Goal: Information Seeking & Learning: Learn about a topic

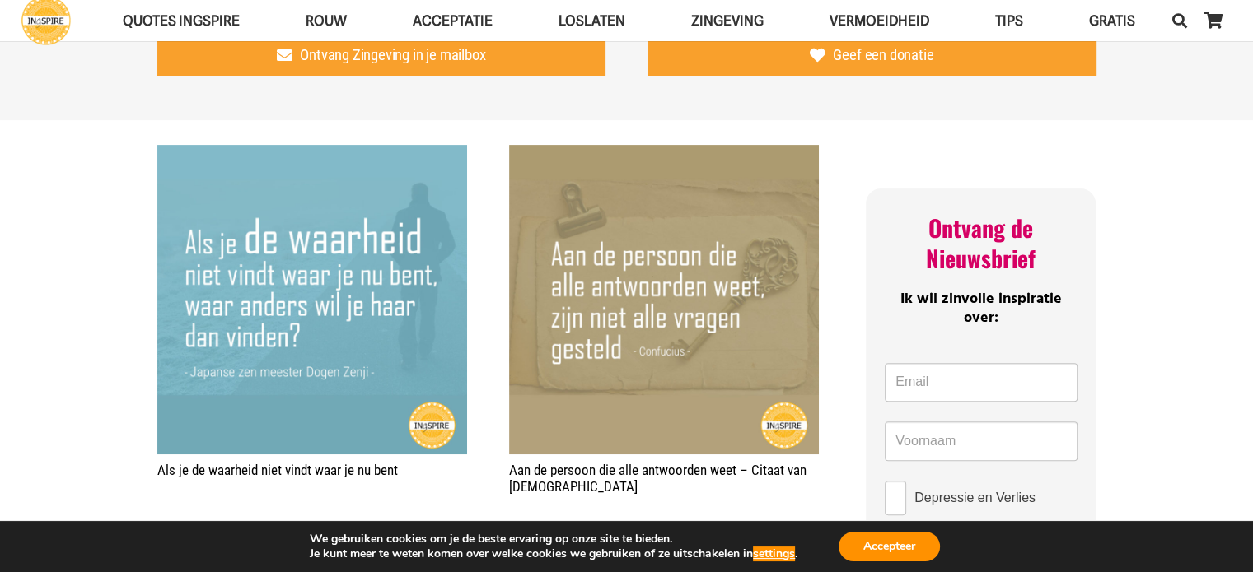
scroll to position [565, 0]
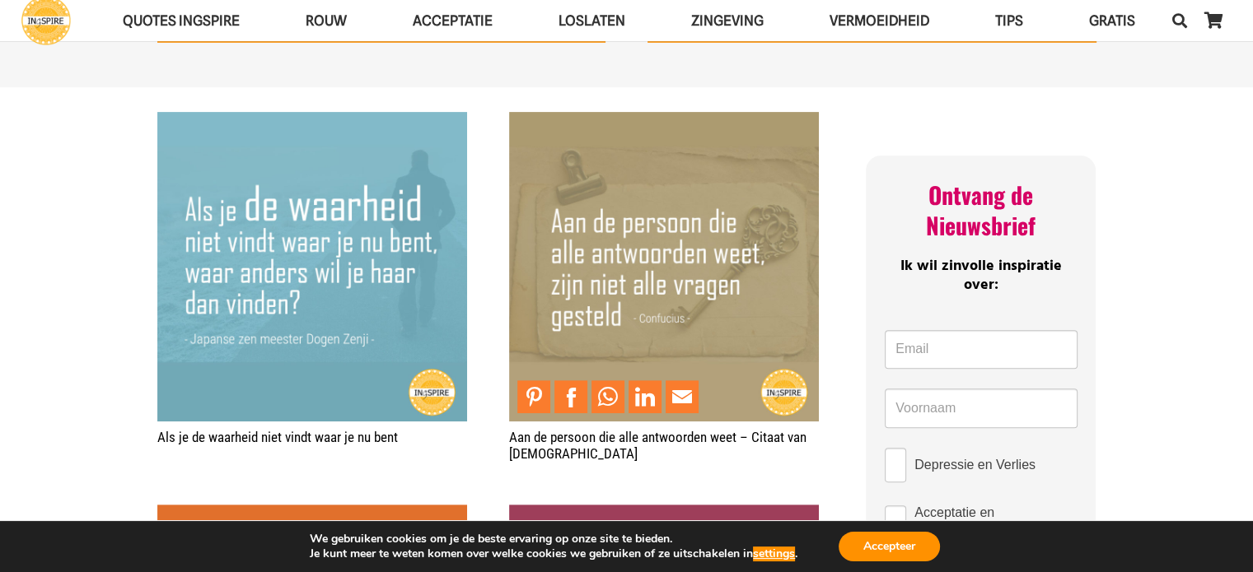
click at [666, 318] on img "Aan de persoon die alle antwoorden weet – Citaat van Confucius" at bounding box center [664, 267] width 310 height 310
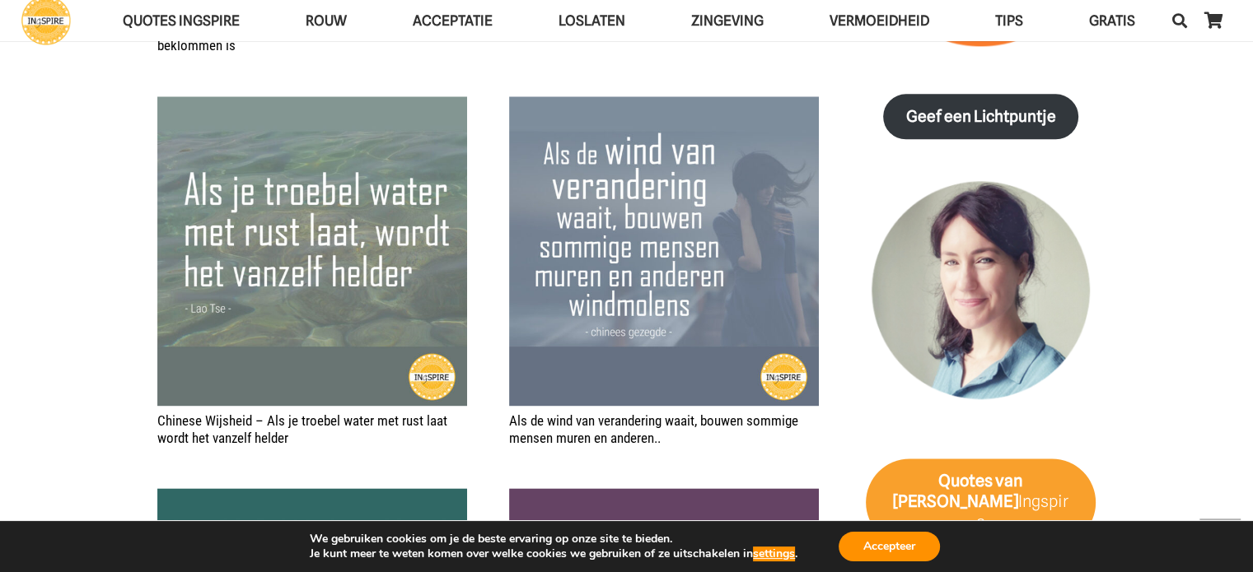
scroll to position [2168, 0]
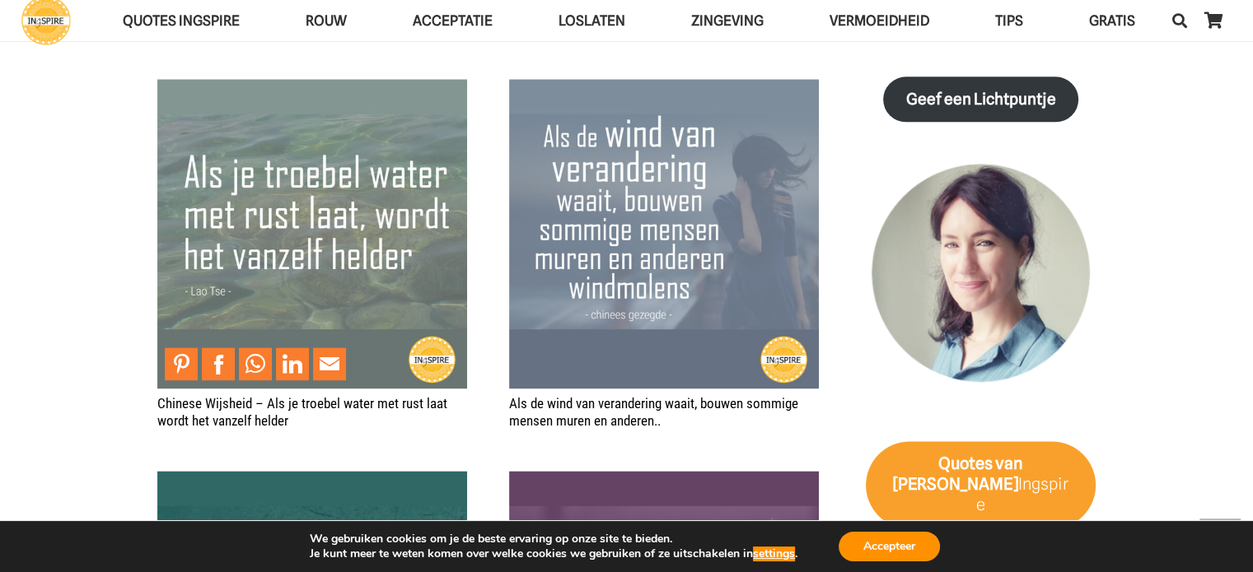
click at [316, 203] on img "Chinese Wijsheid – Als je troebel water met rust laat wordt het vanzelf helder" at bounding box center [312, 234] width 310 height 310
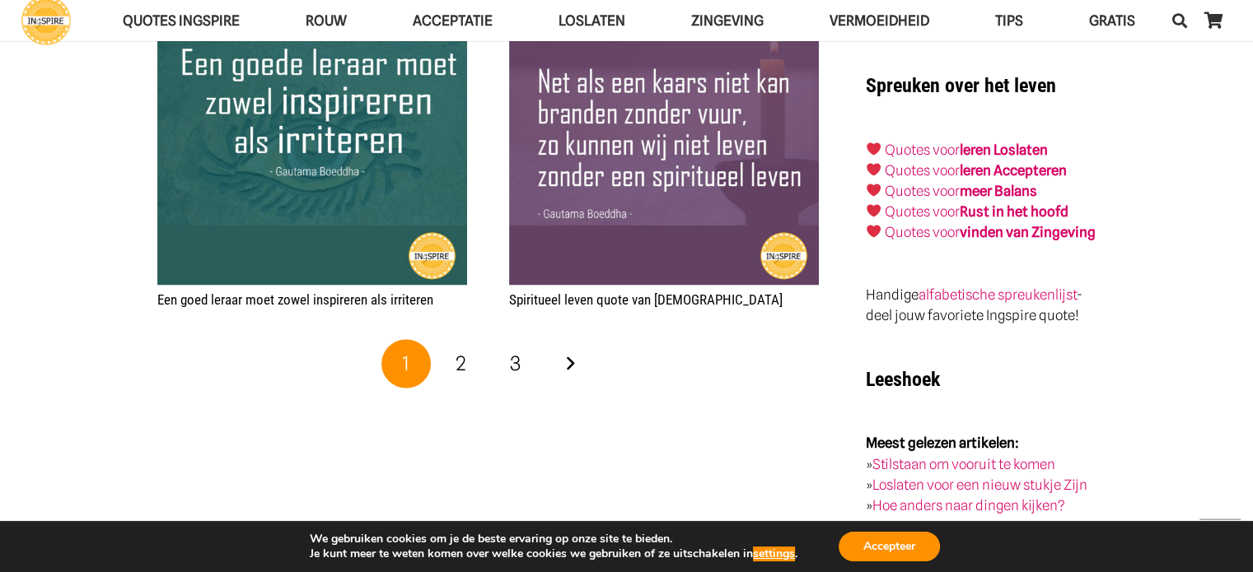
scroll to position [2689, 0]
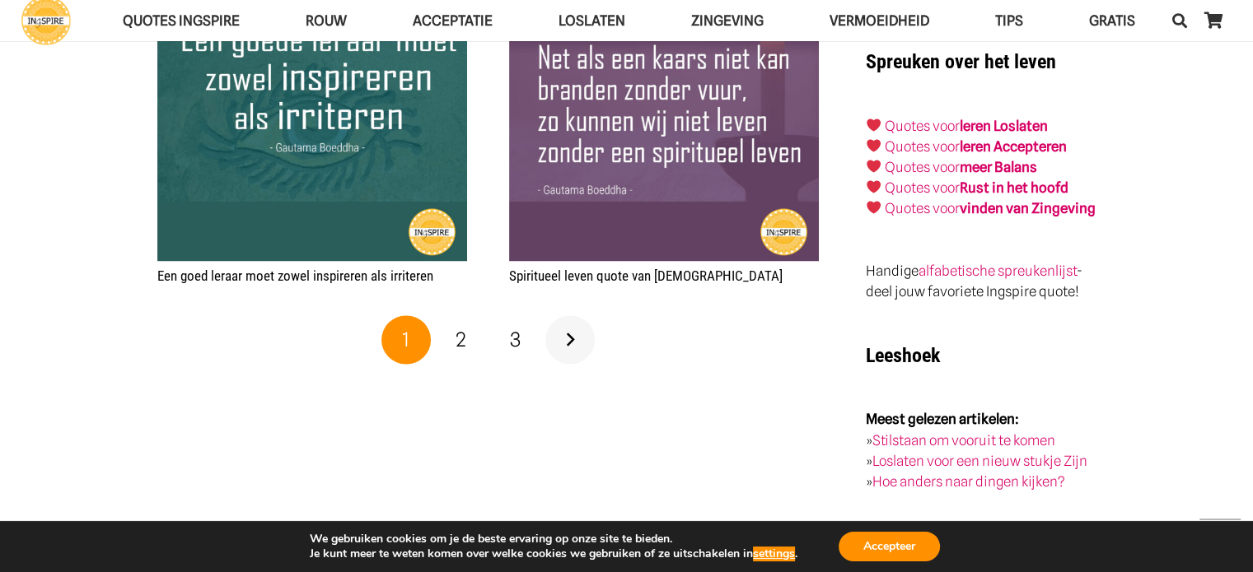
click at [577, 354] on link "Volgende" at bounding box center [569, 339] width 49 height 49
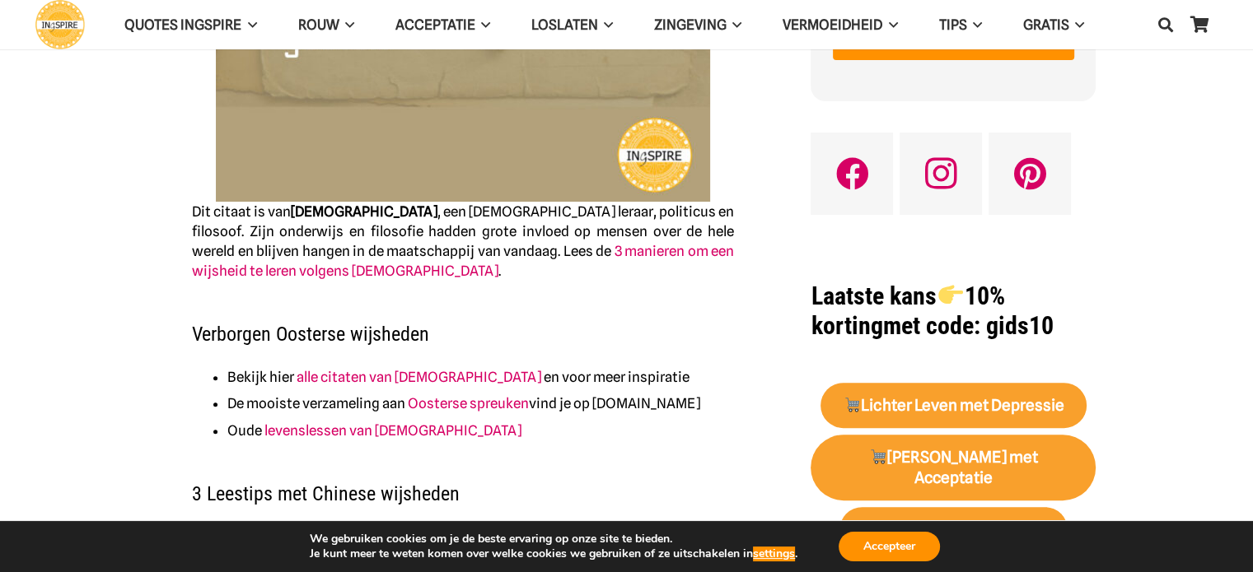
scroll to position [184, 0]
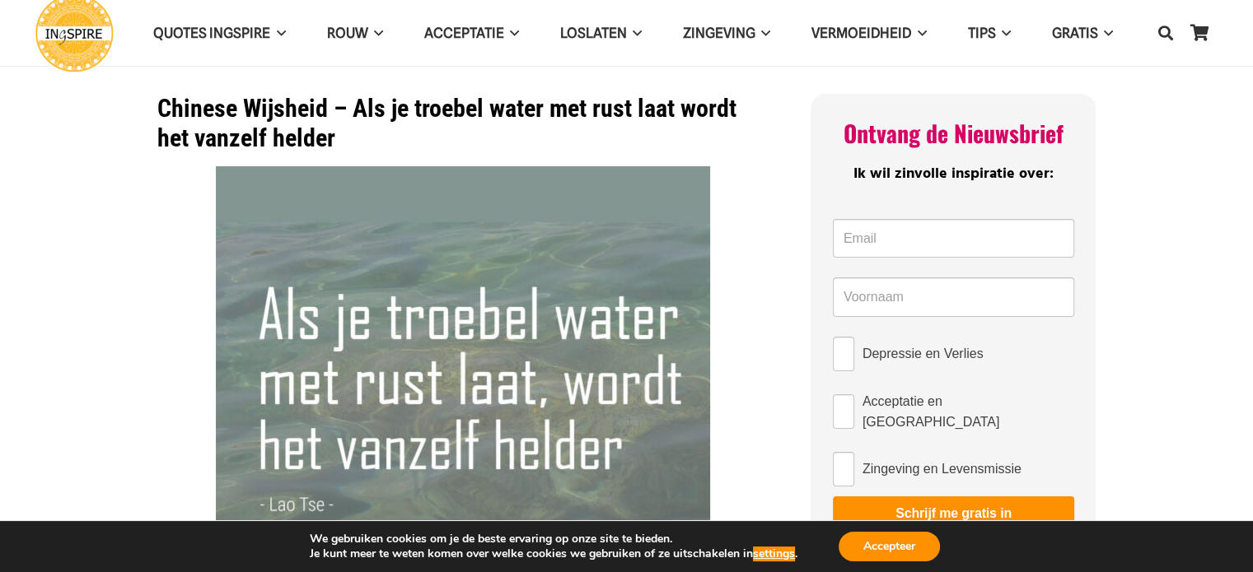
drag, startPoint x: 350, startPoint y: 111, endPoint x: 356, endPoint y: 119, distance: 10.1
click at [356, 119] on h1 "Chinese Wijsheid – Als je troebel water met rust laat wordt het vanzelf helder" at bounding box center [463, 123] width 612 height 59
drag, startPoint x: 355, startPoint y: 109, endPoint x: 422, endPoint y: 113, distance: 66.8
click at [421, 113] on h1 "Chinese Wijsheid – Als je troebel water met rust laat wordt het vanzelf helder" at bounding box center [463, 123] width 612 height 59
drag, startPoint x: 480, startPoint y: 118, endPoint x: 312, endPoint y: 128, distance: 168.3
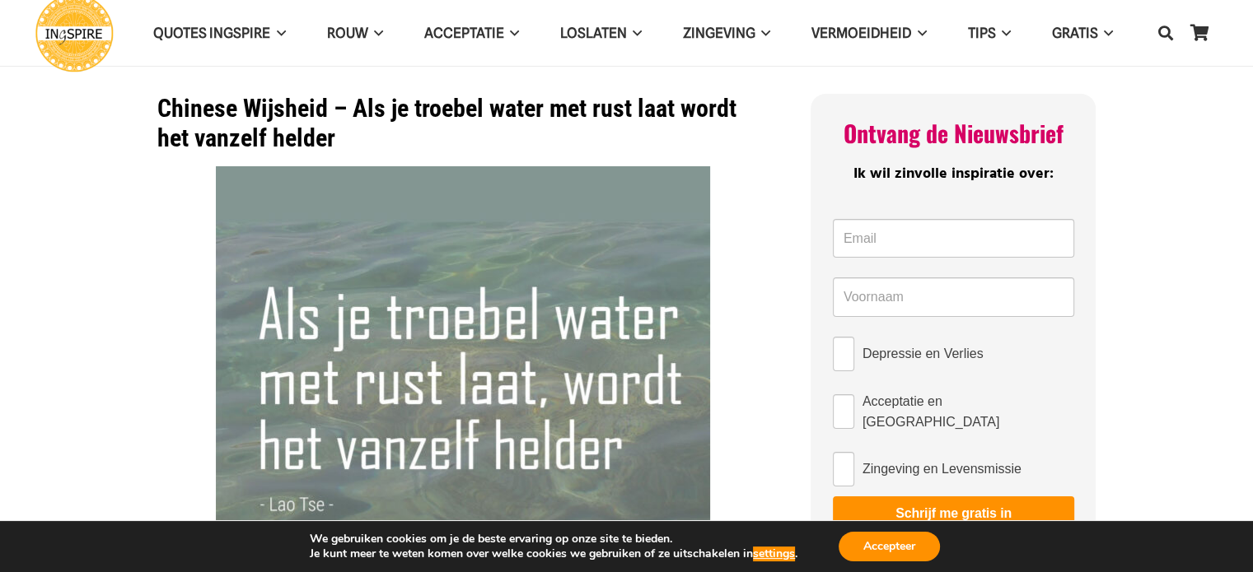
click at [312, 128] on h1 "Chinese Wijsheid – Als je troebel water met rust laat wordt het vanzelf helder" at bounding box center [463, 123] width 612 height 59
drag, startPoint x: 312, startPoint y: 128, endPoint x: 232, endPoint y: 95, distance: 86.7
click at [232, 95] on h1 "Chinese Wijsheid – Als je troebel water met rust laat wordt het vanzelf helder" at bounding box center [463, 123] width 612 height 59
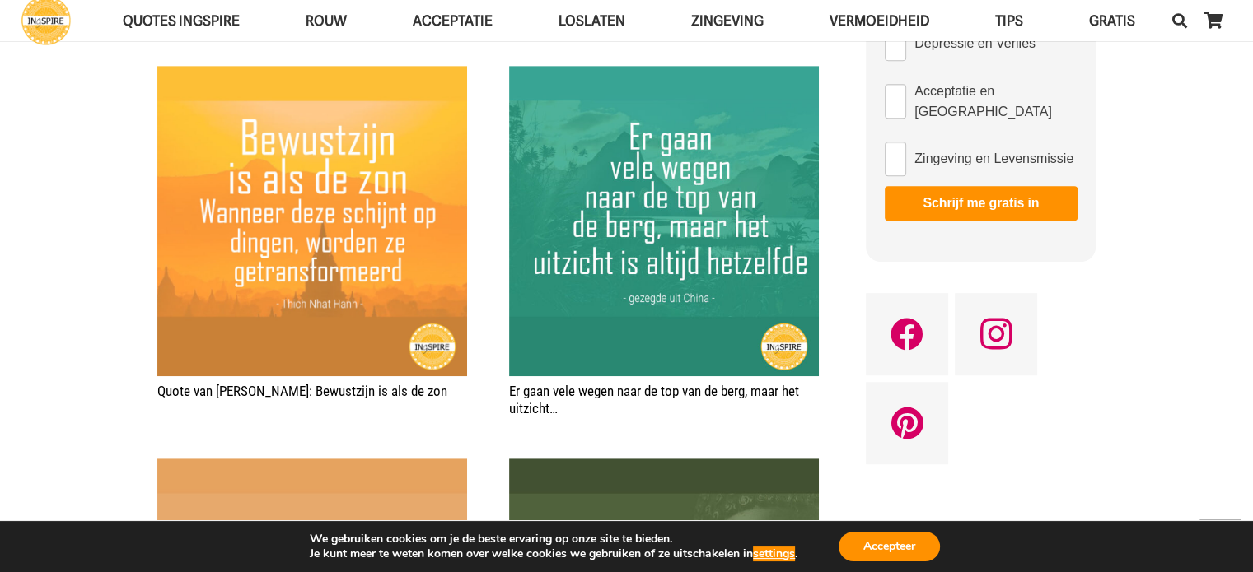
scroll to position [987, 0]
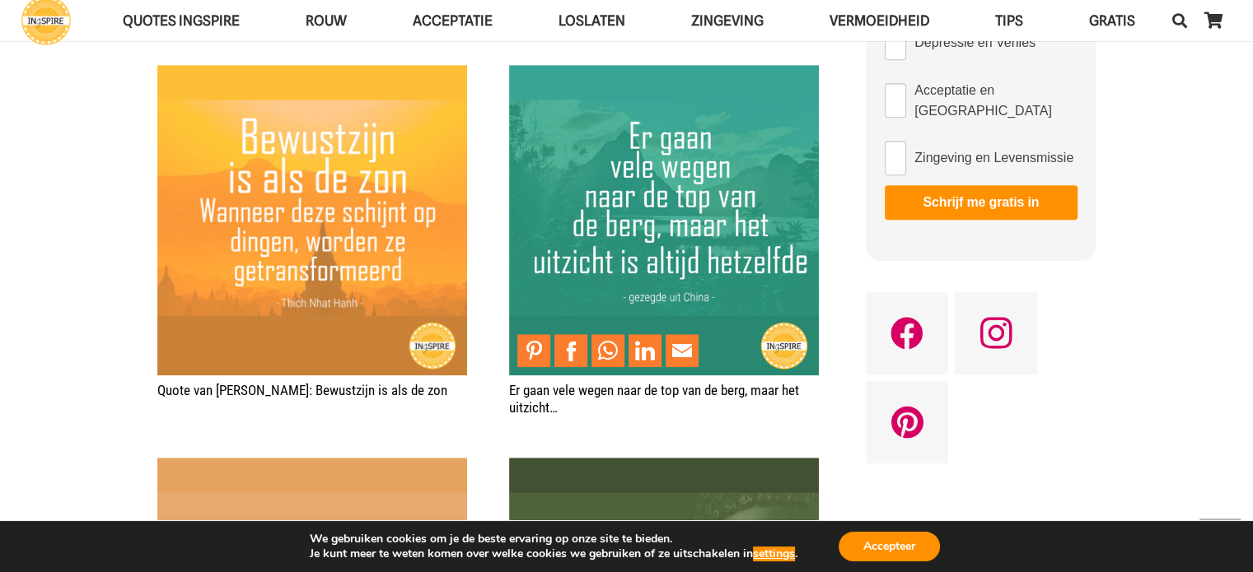
click at [694, 168] on img "Er gaan vele wegen naar de top van de berg, maar het uitzicht…" at bounding box center [664, 220] width 310 height 310
